Goal: Navigation & Orientation: Find specific page/section

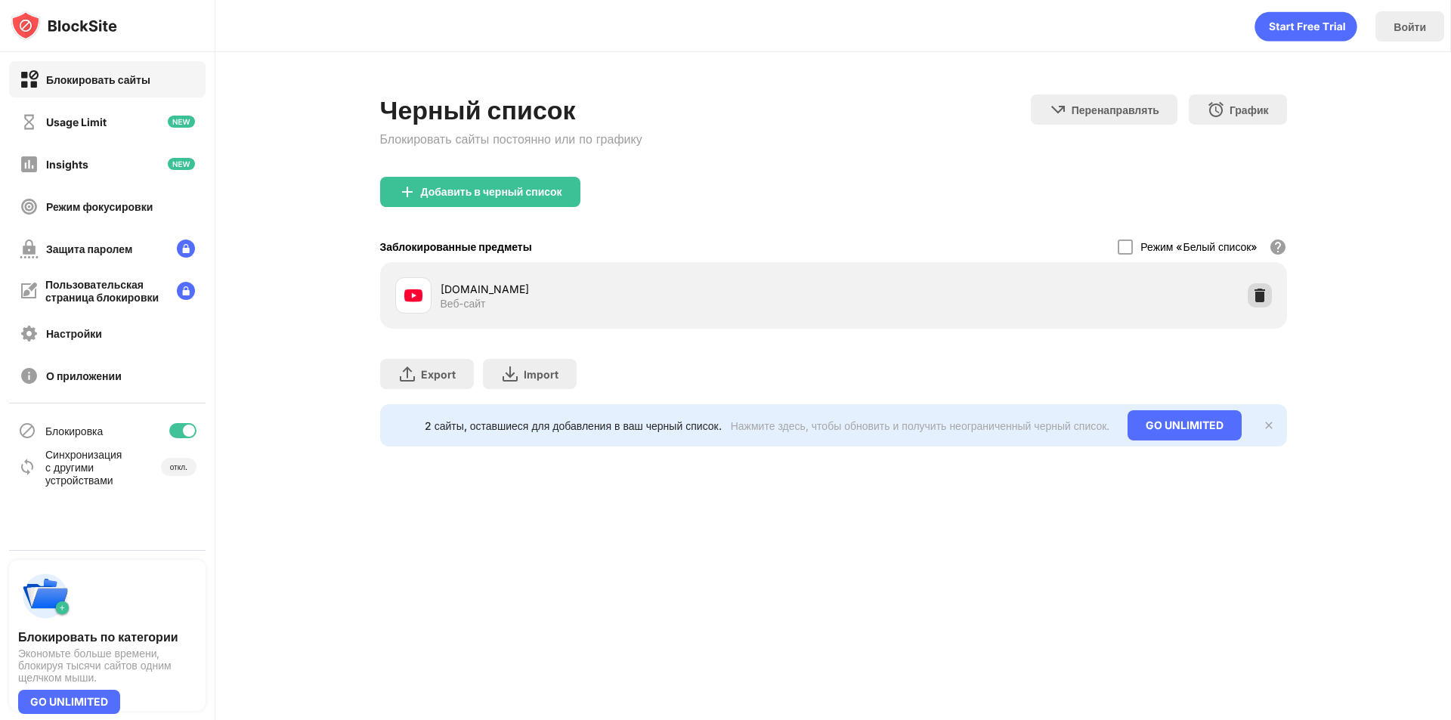
click at [1254, 293] on img at bounding box center [1259, 295] width 15 height 15
